Goal: Transaction & Acquisition: Purchase product/service

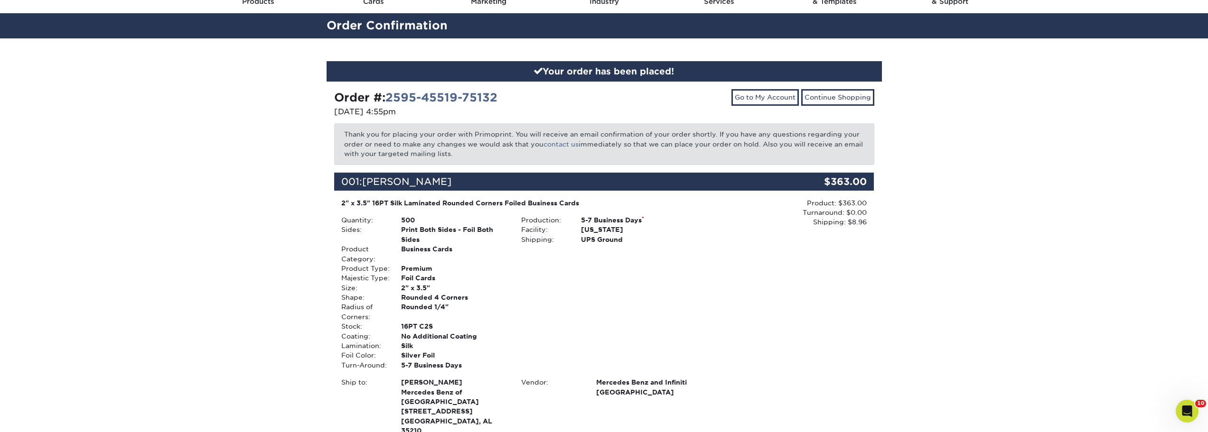
scroll to position [47, 0]
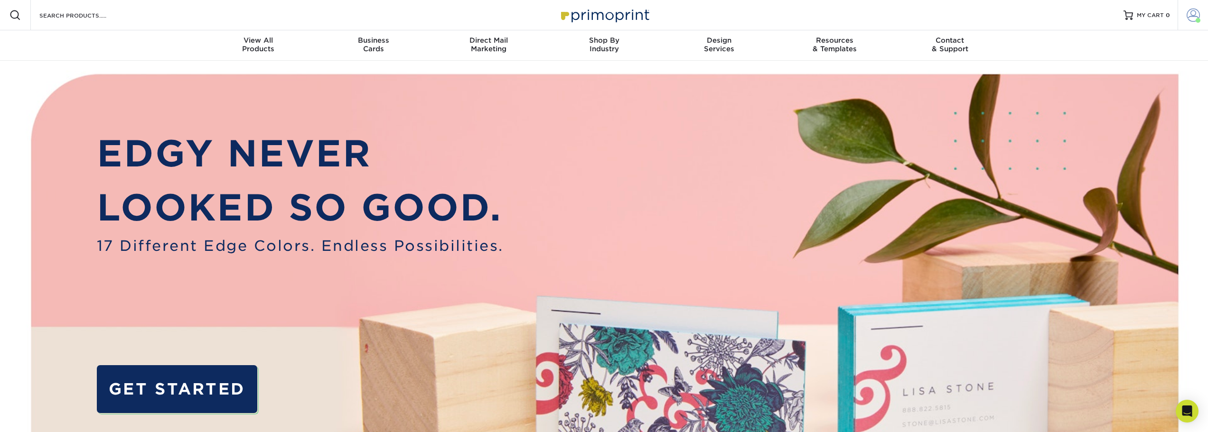
click at [1196, 15] on span at bounding box center [1193, 15] width 13 height 13
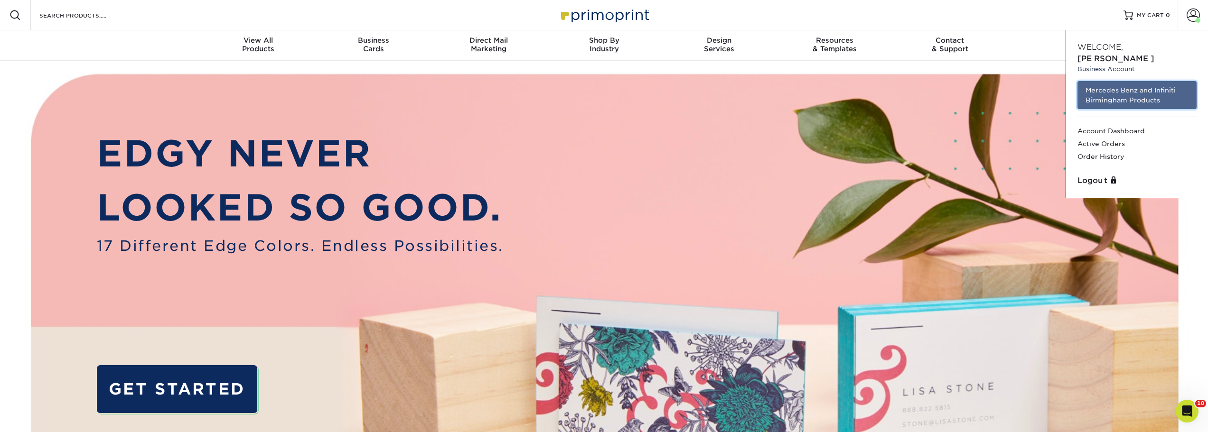
click at [1136, 81] on link "Mercedes Benz and Infiniti Birmingham Products" at bounding box center [1137, 95] width 119 height 28
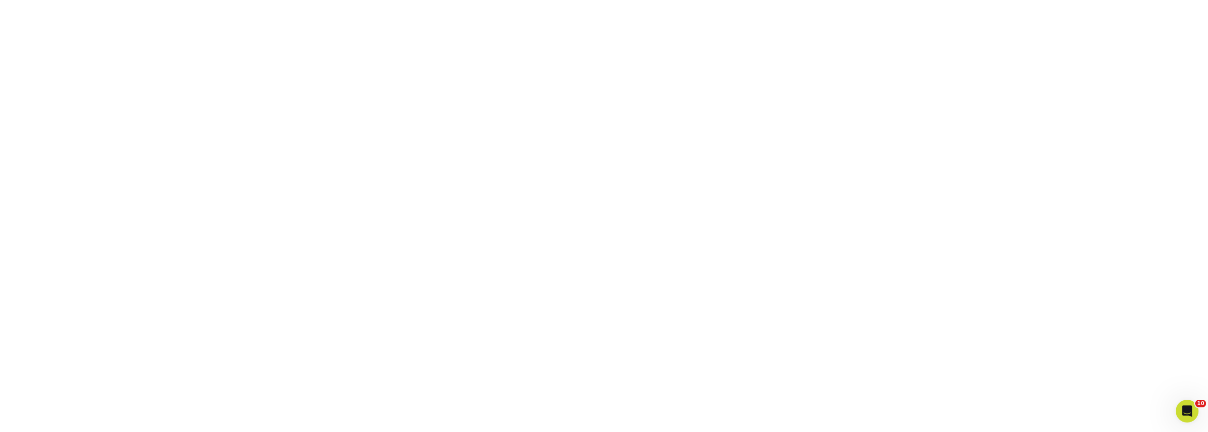
scroll to position [171, 0]
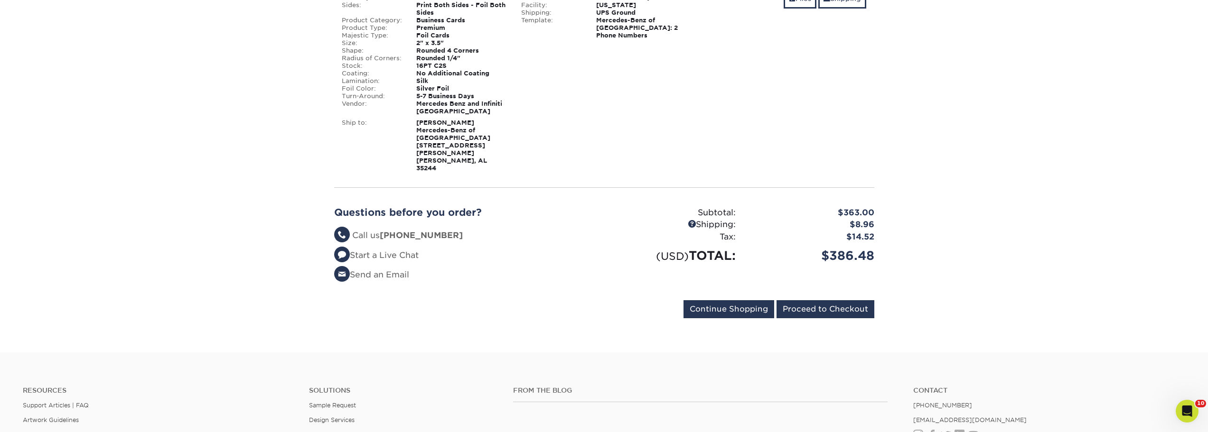
scroll to position [285, 0]
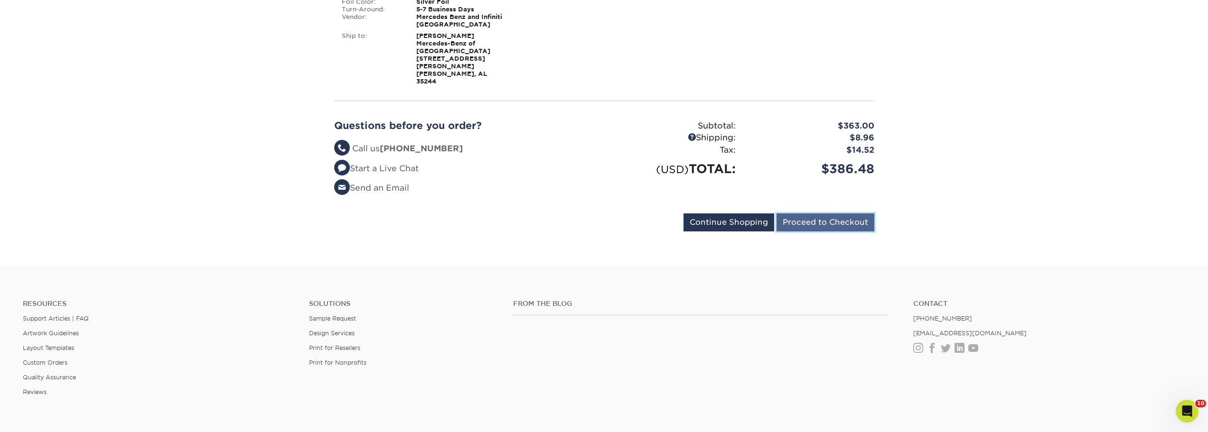
click at [821, 214] on input "Proceed to Checkout" at bounding box center [826, 223] width 98 height 18
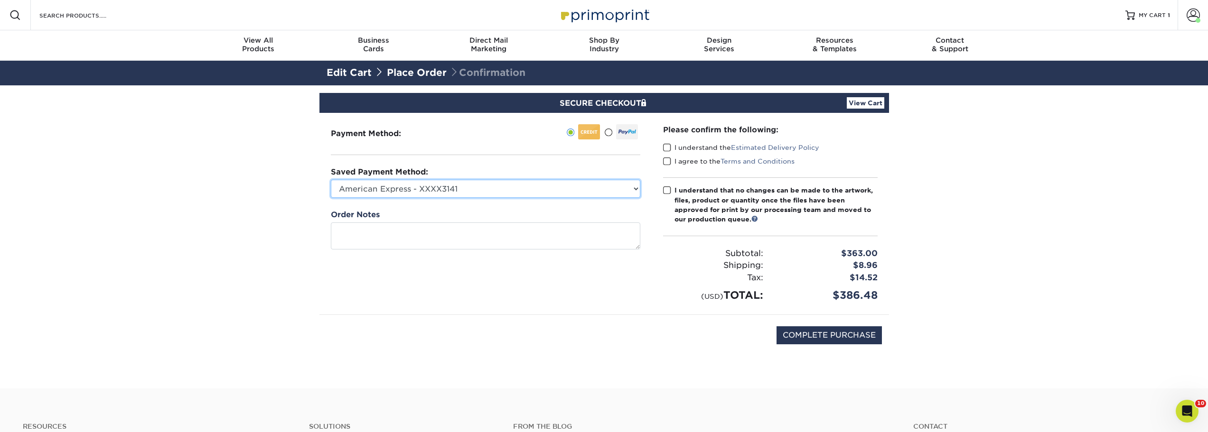
click at [516, 190] on select "American Express - XXXX3141 MBBHM Marketing - CF - XXXX5332 New Credit Card" at bounding box center [485, 189] width 309 height 18
select select "70131"
click at [331, 180] on select "American Express - XXXX3141 MBBHM Marketing - CF - XXXX5332 New Credit Card" at bounding box center [485, 189] width 309 height 18
click at [670, 146] on span at bounding box center [667, 147] width 8 height 9
click at [0, 0] on input "I understand the Estimated Delivery Policy" at bounding box center [0, 0] width 0 height 0
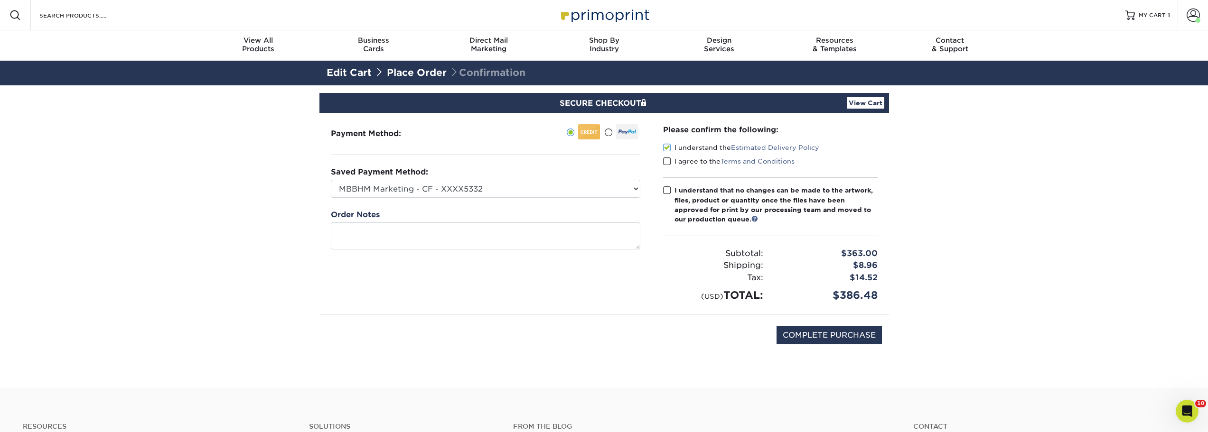
click at [670, 159] on span at bounding box center [667, 161] width 8 height 9
click at [0, 0] on input "I agree to the Terms and Conditions" at bounding box center [0, 0] width 0 height 0
click at [667, 189] on span at bounding box center [667, 190] width 8 height 9
click at [0, 0] on input "I understand that no changes can be made to the artwork, files, product or quan…" at bounding box center [0, 0] width 0 height 0
click at [823, 336] on input "COMPLETE PURCHASE" at bounding box center [829, 336] width 105 height 18
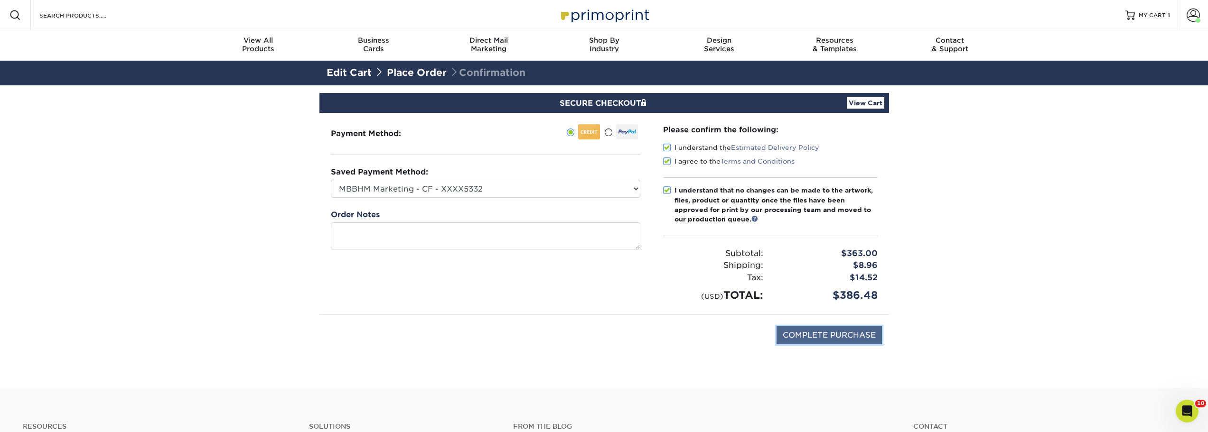
type input "PROCESSING, PLEASE WAIT..."
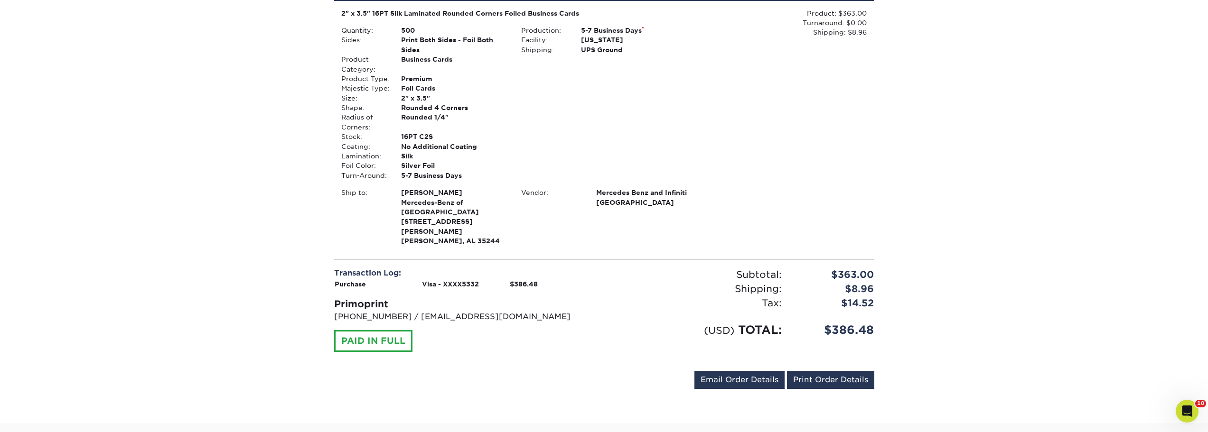
scroll to position [113, 0]
